Goal: Task Accomplishment & Management: Complete application form

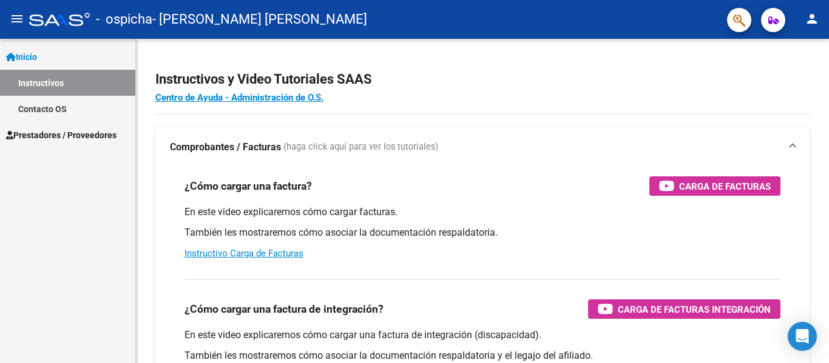
click at [37, 103] on link "Contacto OS" at bounding box center [67, 109] width 135 height 26
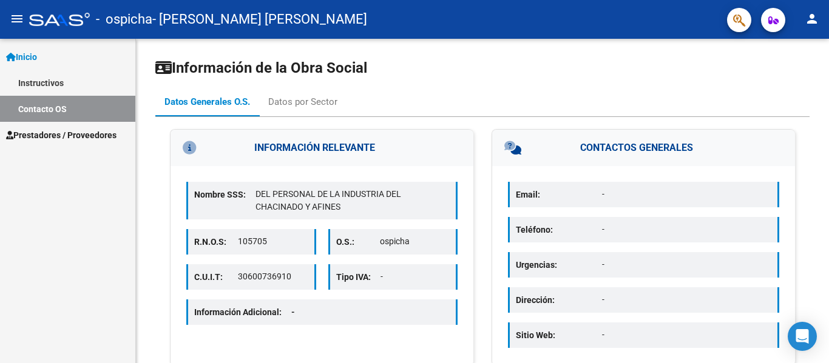
click at [46, 133] on span "Prestadores / Proveedores" at bounding box center [61, 135] width 110 height 13
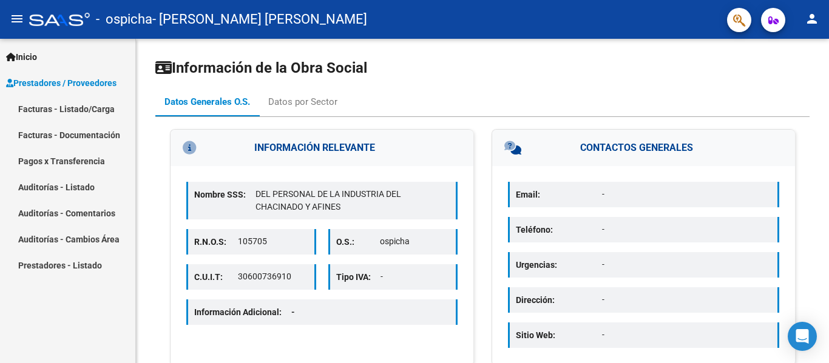
click at [46, 133] on link "Facturas - Documentación" at bounding box center [67, 135] width 135 height 26
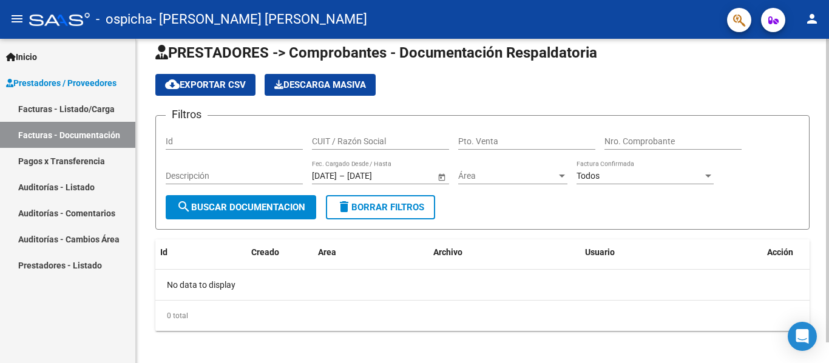
scroll to position [22, 0]
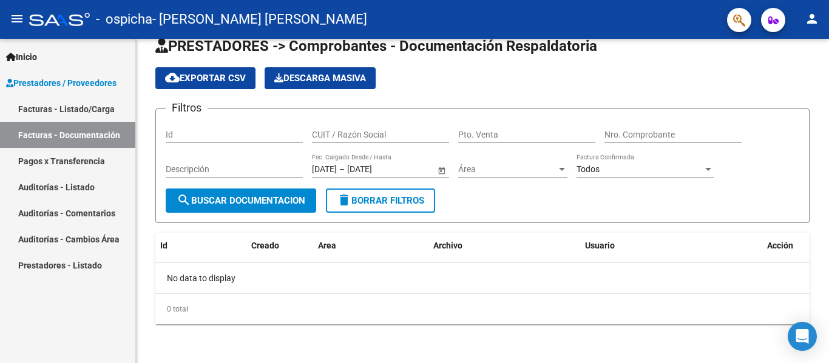
click at [63, 104] on link "Facturas - Listado/Carga" at bounding box center [67, 109] width 135 height 26
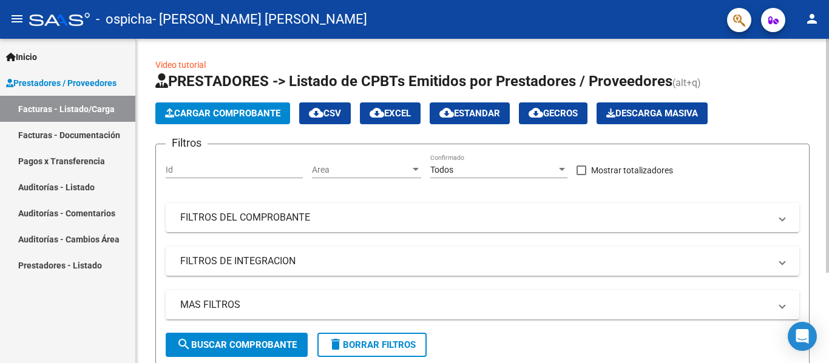
click at [237, 117] on span "Cargar Comprobante" at bounding box center [222, 113] width 115 height 11
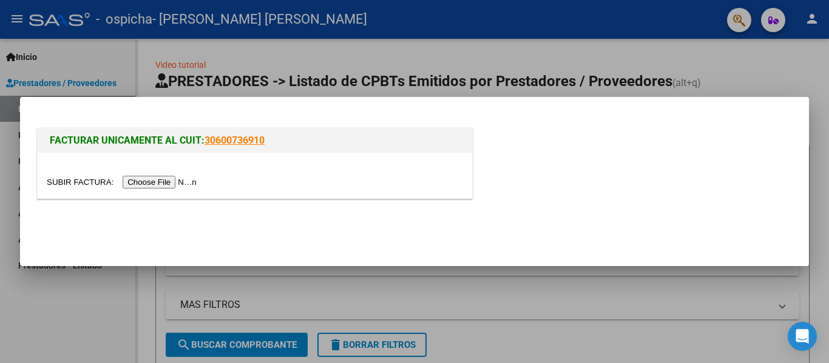
click at [185, 175] on div at bounding box center [255, 182] width 416 height 14
click at [185, 184] on input "file" at bounding box center [123, 182] width 153 height 13
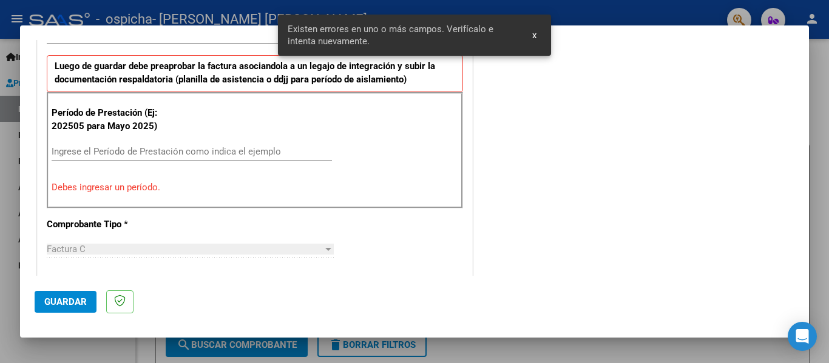
scroll to position [263, 0]
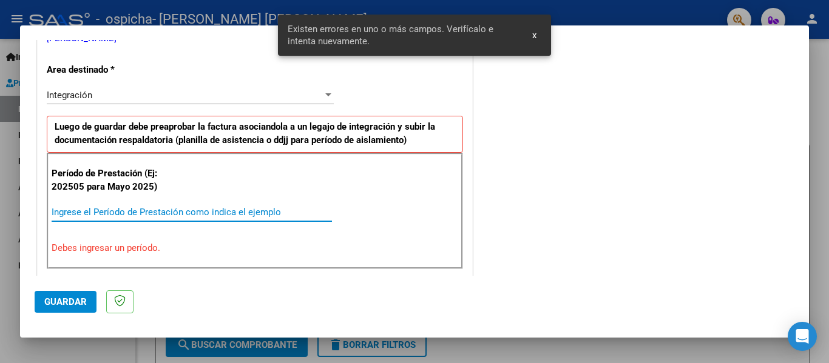
click at [166, 212] on input "Ingrese el Período de Prestación como indica el ejemplo" at bounding box center [192, 212] width 280 height 11
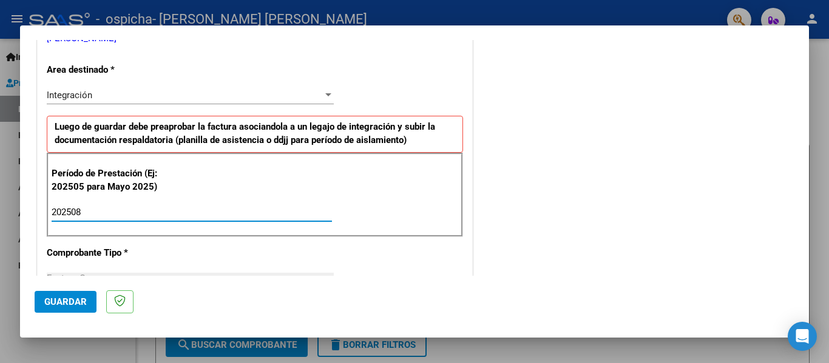
type input "202508"
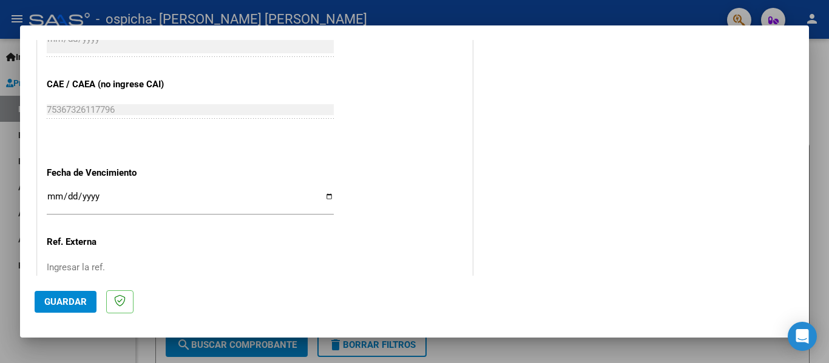
scroll to position [832, 0]
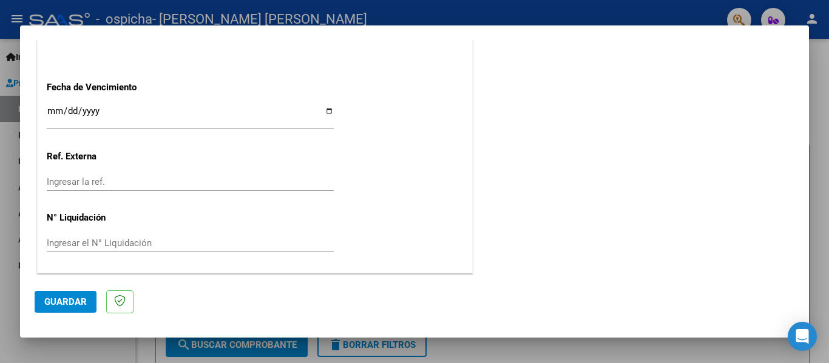
click at [61, 308] on button "Guardar" at bounding box center [66, 302] width 62 height 22
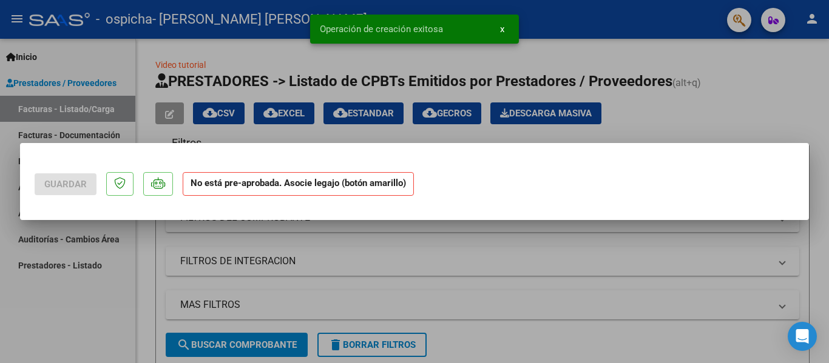
scroll to position [0, 0]
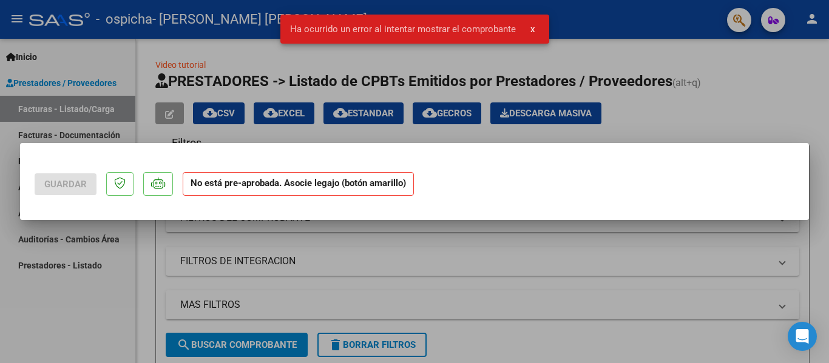
click at [156, 128] on div at bounding box center [414, 181] width 829 height 363
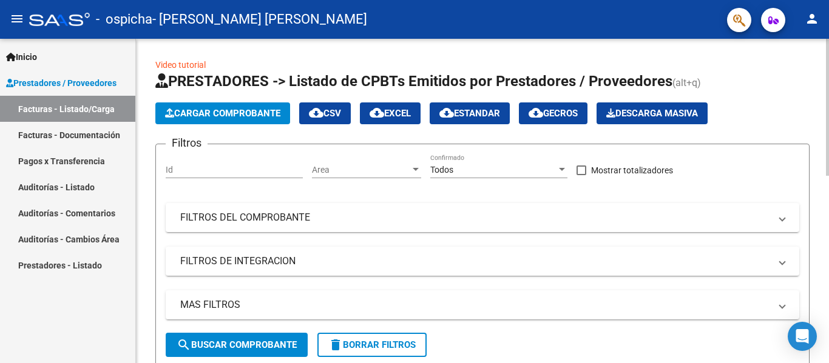
click at [205, 107] on button "Cargar Comprobante" at bounding box center [222, 114] width 135 height 22
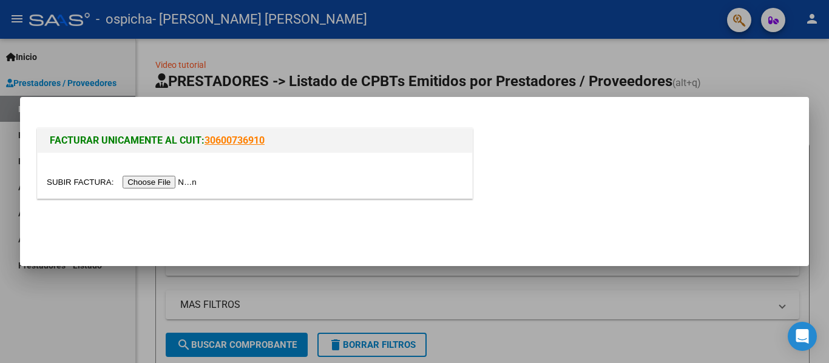
click at [149, 178] on input "file" at bounding box center [123, 182] width 153 height 13
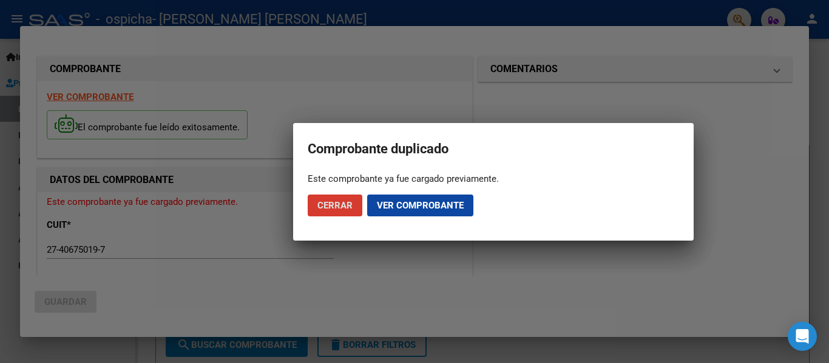
click at [388, 207] on span "Ver comprobante" at bounding box center [420, 205] width 87 height 11
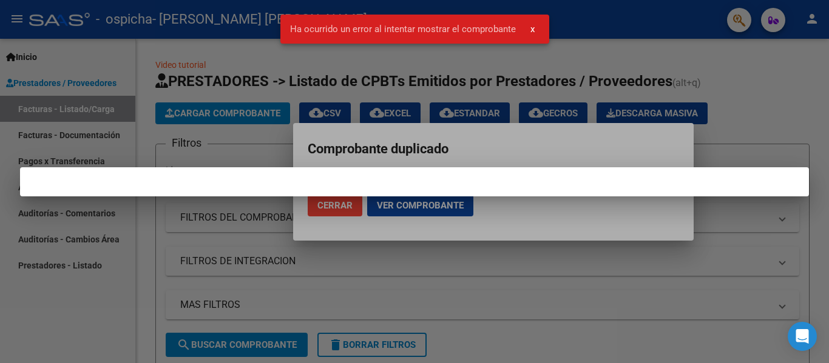
click at [748, 232] on div at bounding box center [414, 181] width 829 height 363
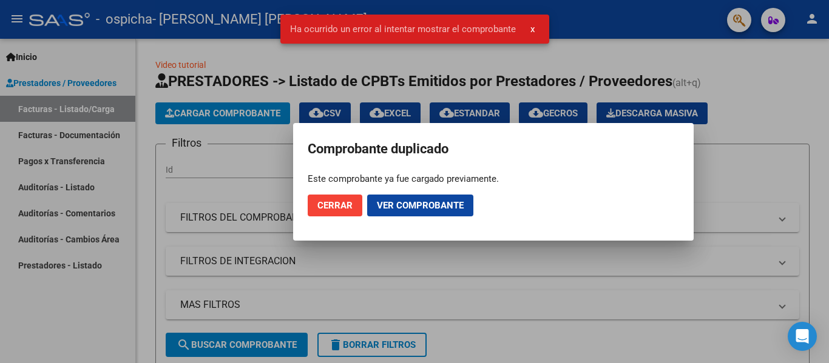
click at [329, 206] on span "Cerrar" at bounding box center [334, 205] width 35 height 11
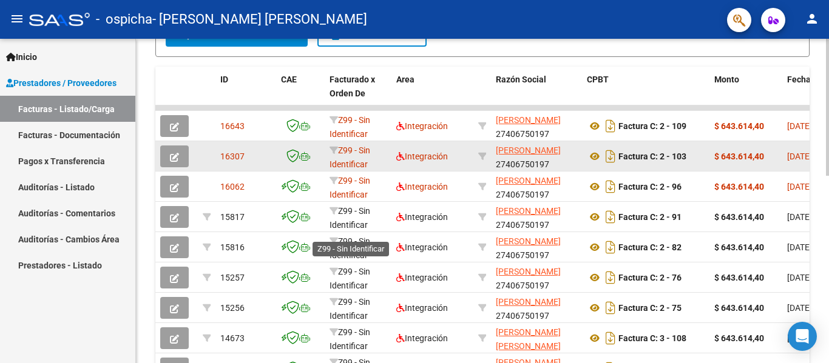
scroll to position [243, 0]
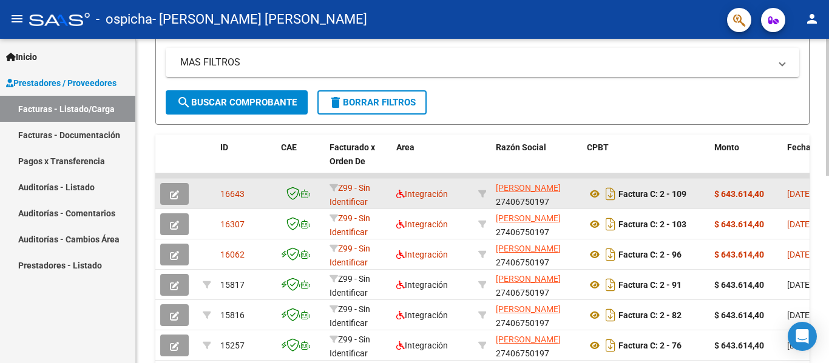
click at [713, 197] on datatable-body-cell "$ 643.614,40" at bounding box center [745, 194] width 73 height 30
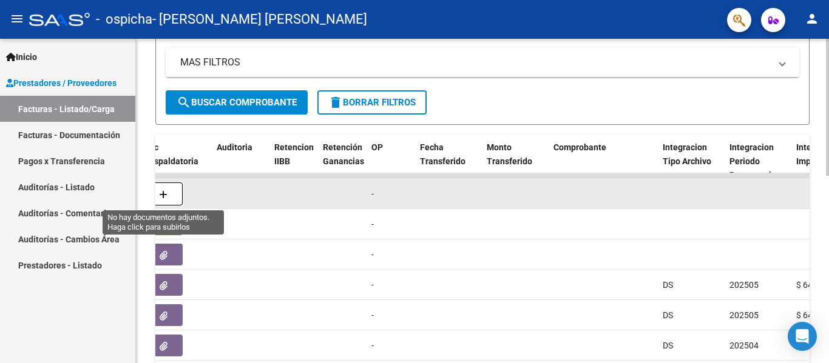
click at [159, 189] on span "button" at bounding box center [163, 194] width 8 height 11
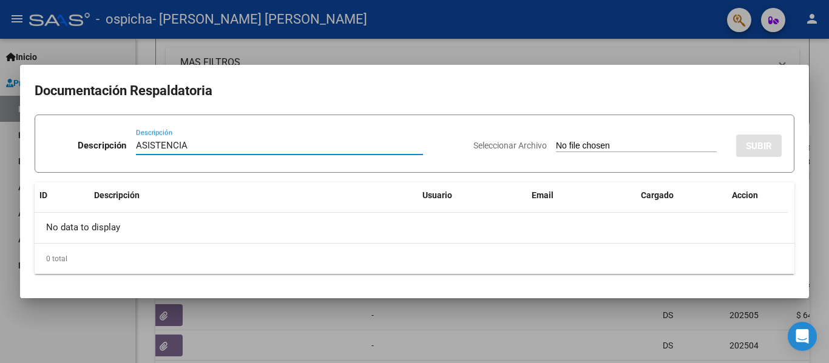
type input "ASISTENCIA"
click at [566, 143] on input "Seleccionar Archivo" at bounding box center [636, 147] width 161 height 12
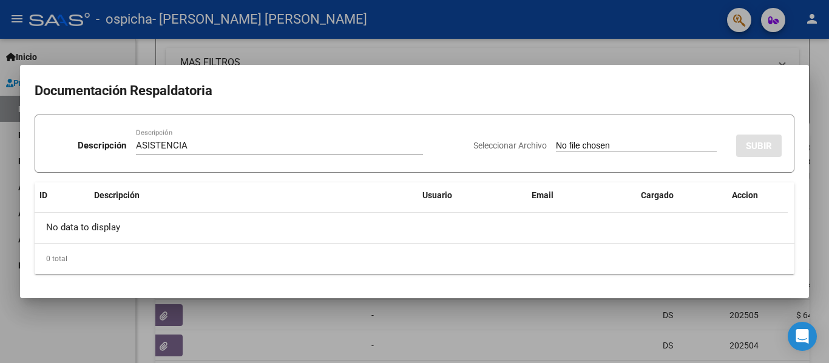
type input "C:\fakepath\ASISTENCIA AGOSTO.pdf"
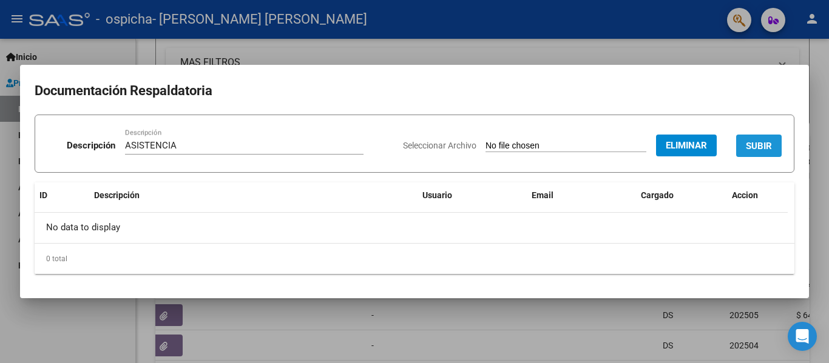
click at [752, 152] on button "SUBIR" at bounding box center [758, 146] width 45 height 22
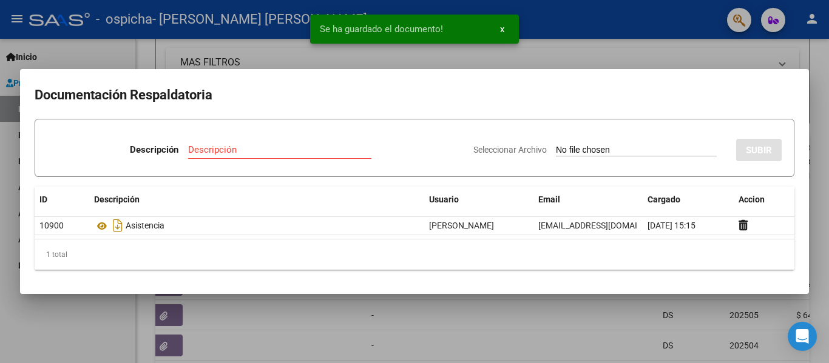
click at [308, 337] on div at bounding box center [414, 181] width 829 height 363
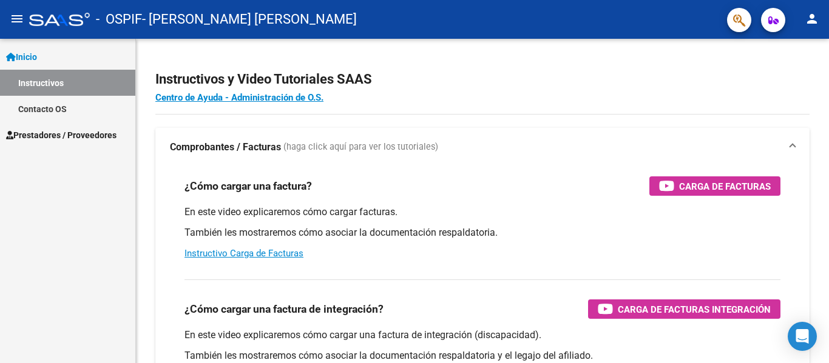
click at [54, 138] on span "Prestadores / Proveedores" at bounding box center [61, 135] width 110 height 13
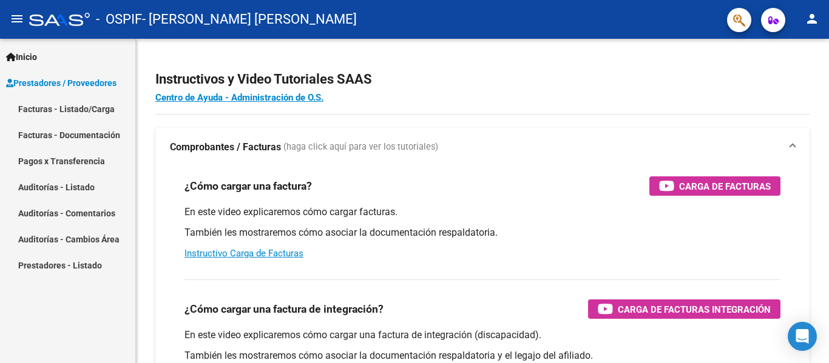
click at [53, 104] on link "Facturas - Listado/Carga" at bounding box center [67, 109] width 135 height 26
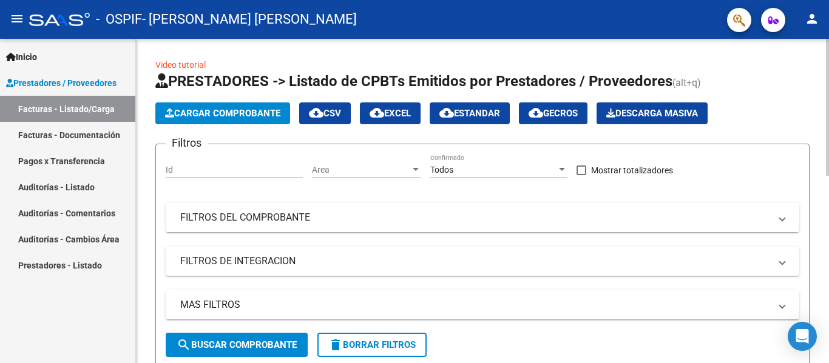
click at [230, 107] on button "Cargar Comprobante" at bounding box center [222, 114] width 135 height 22
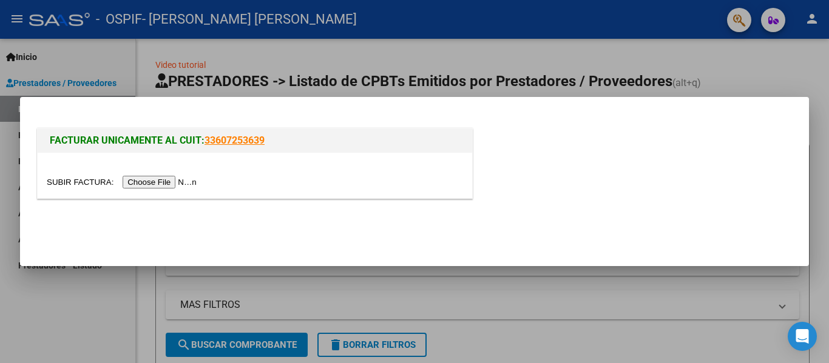
click at [176, 181] on input "file" at bounding box center [123, 182] width 153 height 13
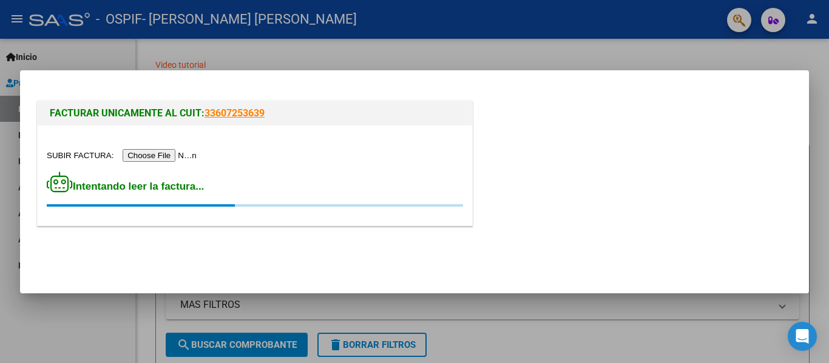
click at [307, 57] on div at bounding box center [414, 181] width 829 height 363
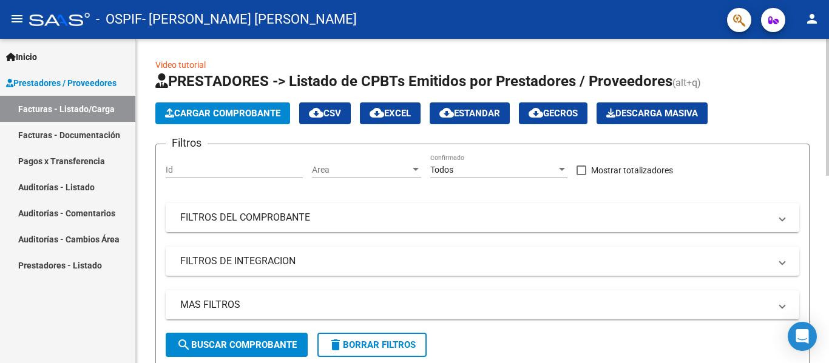
click at [206, 118] on span "Cargar Comprobante" at bounding box center [222, 113] width 115 height 11
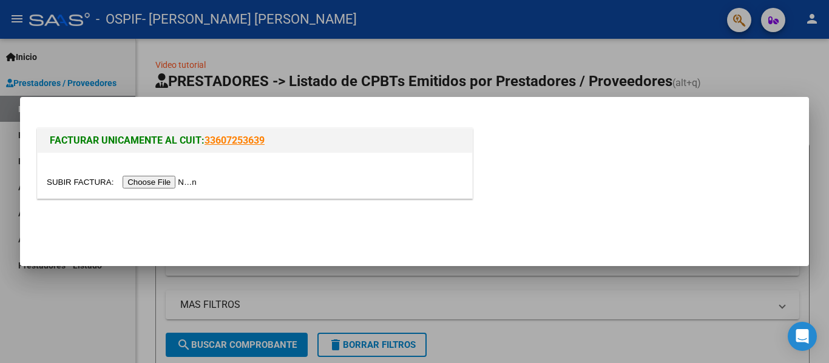
click at [184, 187] on input "file" at bounding box center [123, 182] width 153 height 13
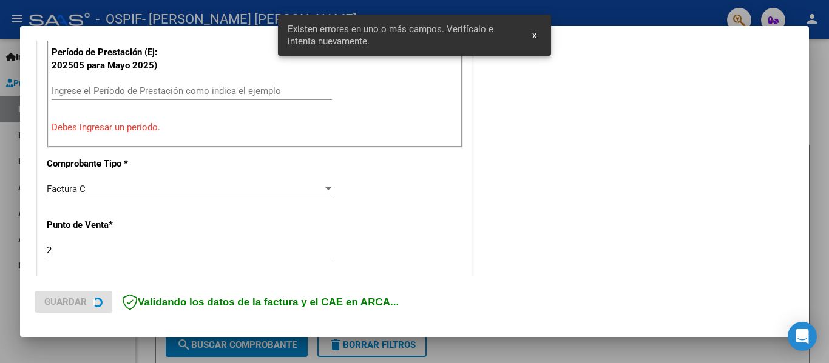
scroll to position [403, 0]
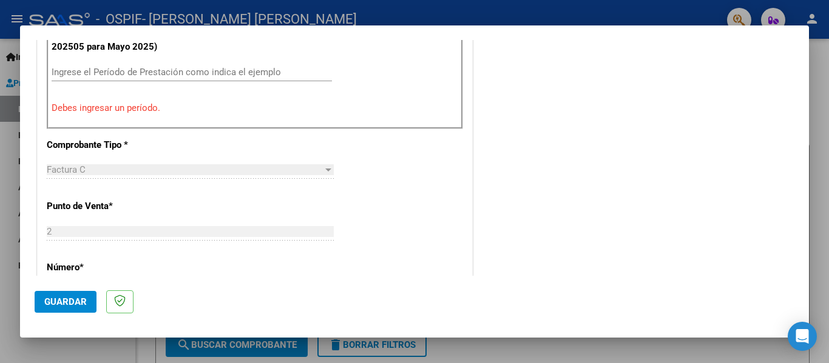
click at [147, 73] on input "Ingrese el Período de Prestación como indica el ejemplo" at bounding box center [192, 72] width 280 height 11
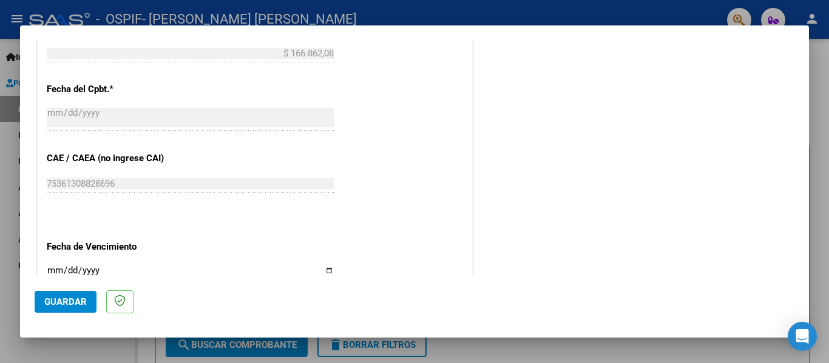
scroll to position [832, 0]
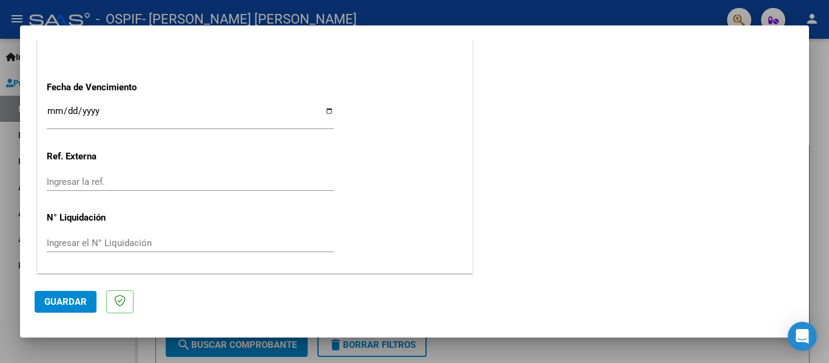
type input "202508"
drag, startPoint x: 84, startPoint y: 295, endPoint x: 192, endPoint y: 292, distance: 108.6
click at [84, 294] on button "Guardar" at bounding box center [66, 302] width 62 height 22
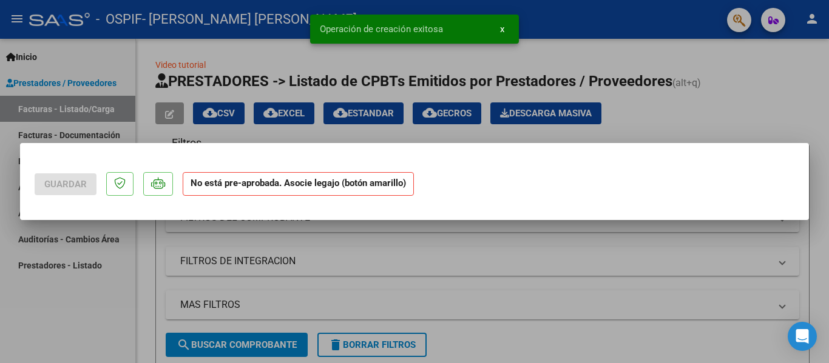
scroll to position [0, 0]
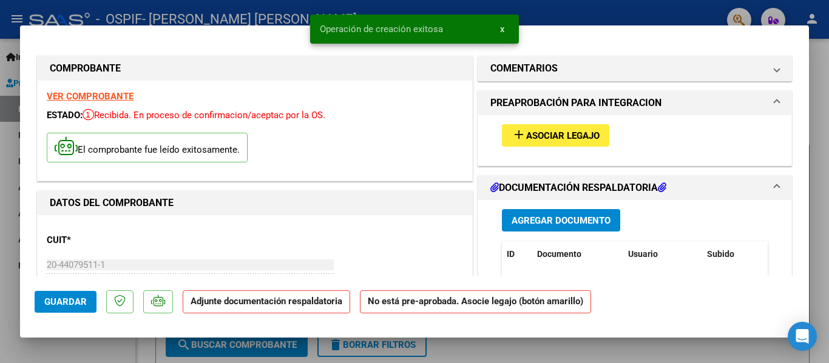
click at [525, 218] on span "Agregar Documento" at bounding box center [560, 220] width 99 height 11
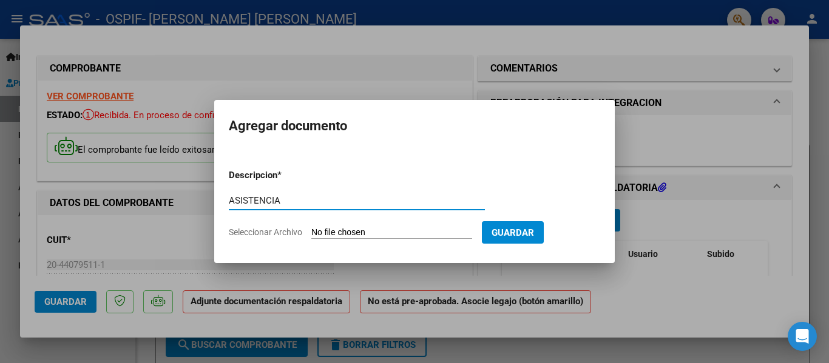
type input "ASISTENCIA"
click at [528, 225] on button "Guardar" at bounding box center [513, 232] width 62 height 22
click at [402, 232] on input "Seleccionar Archivo" at bounding box center [391, 233] width 161 height 12
type input "C:\fakepath\WhatsApp Image [DATE] 3.18.24 PM.pdf"
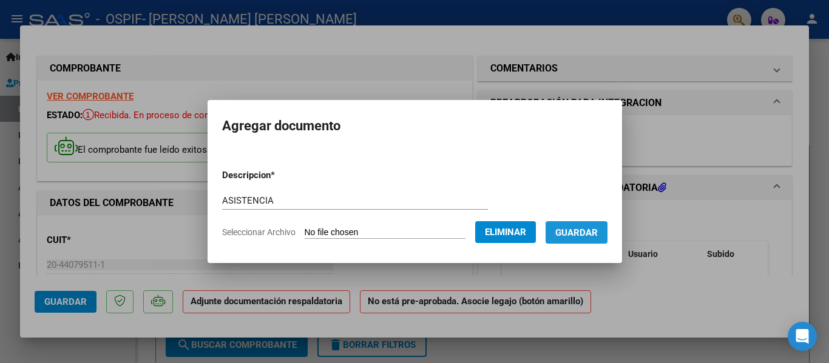
click at [589, 233] on span "Guardar" at bounding box center [576, 232] width 42 height 11
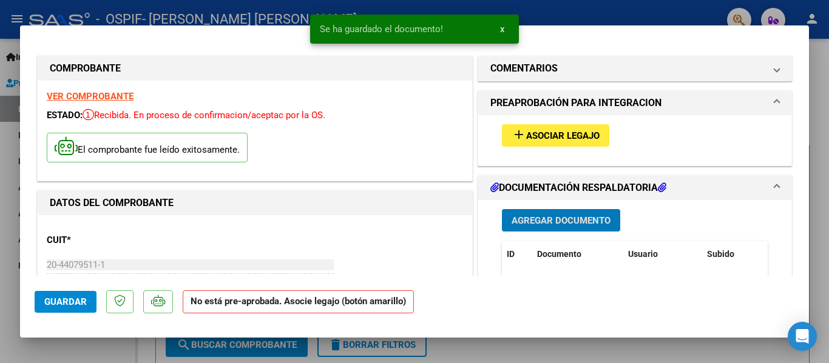
click at [59, 298] on span "Guardar" at bounding box center [65, 302] width 42 height 11
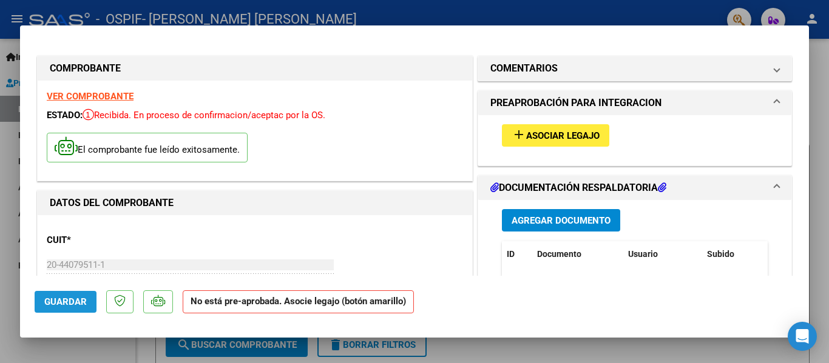
click at [82, 298] on span "Guardar" at bounding box center [65, 302] width 42 height 11
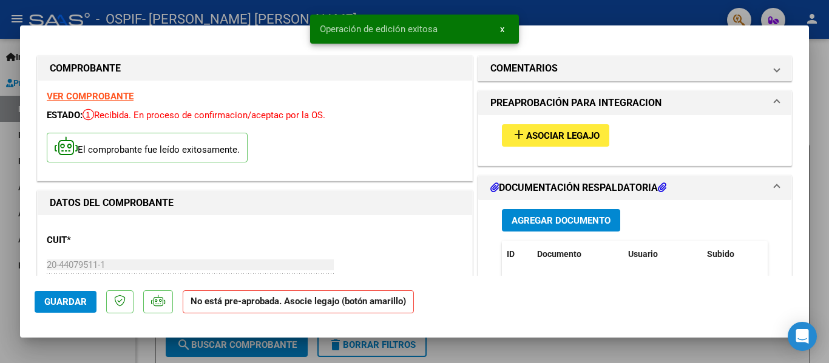
click at [631, 359] on div at bounding box center [414, 181] width 829 height 363
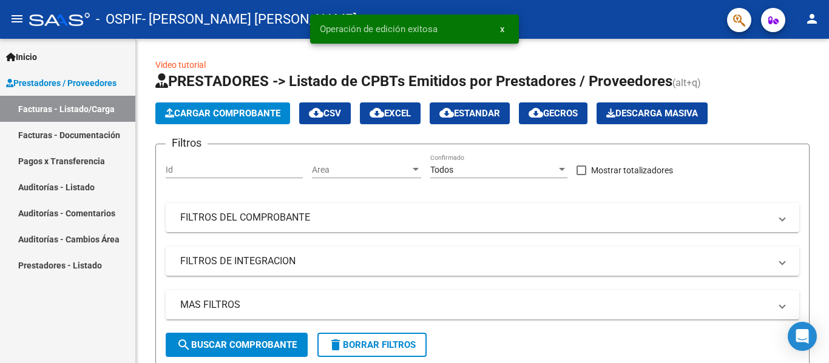
click at [78, 130] on link "Facturas - Documentación" at bounding box center [67, 135] width 135 height 26
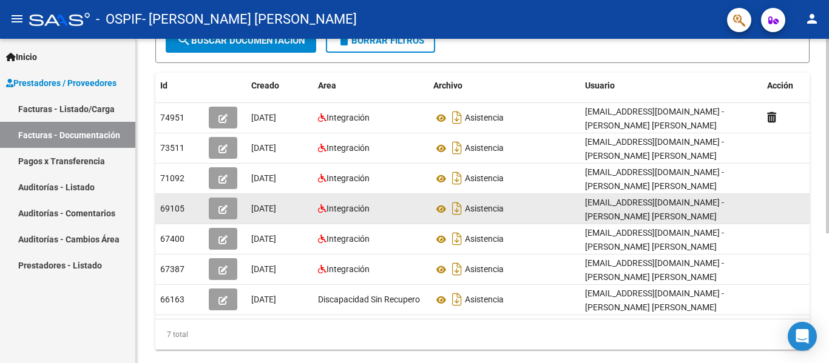
scroll to position [121, 0]
